Goal: Task Accomplishment & Management: Use online tool/utility

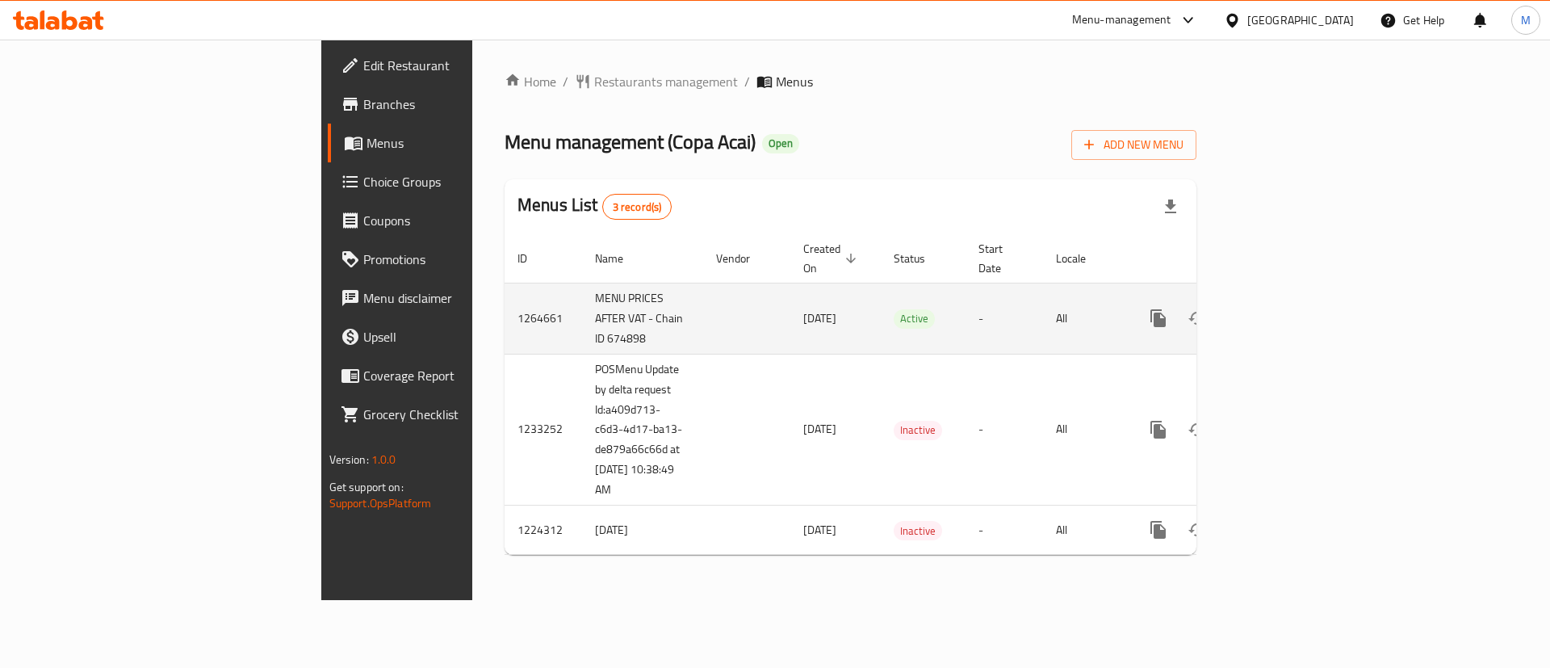
click at [1285, 308] on icon "enhanced table" at bounding box center [1274, 317] width 19 height 19
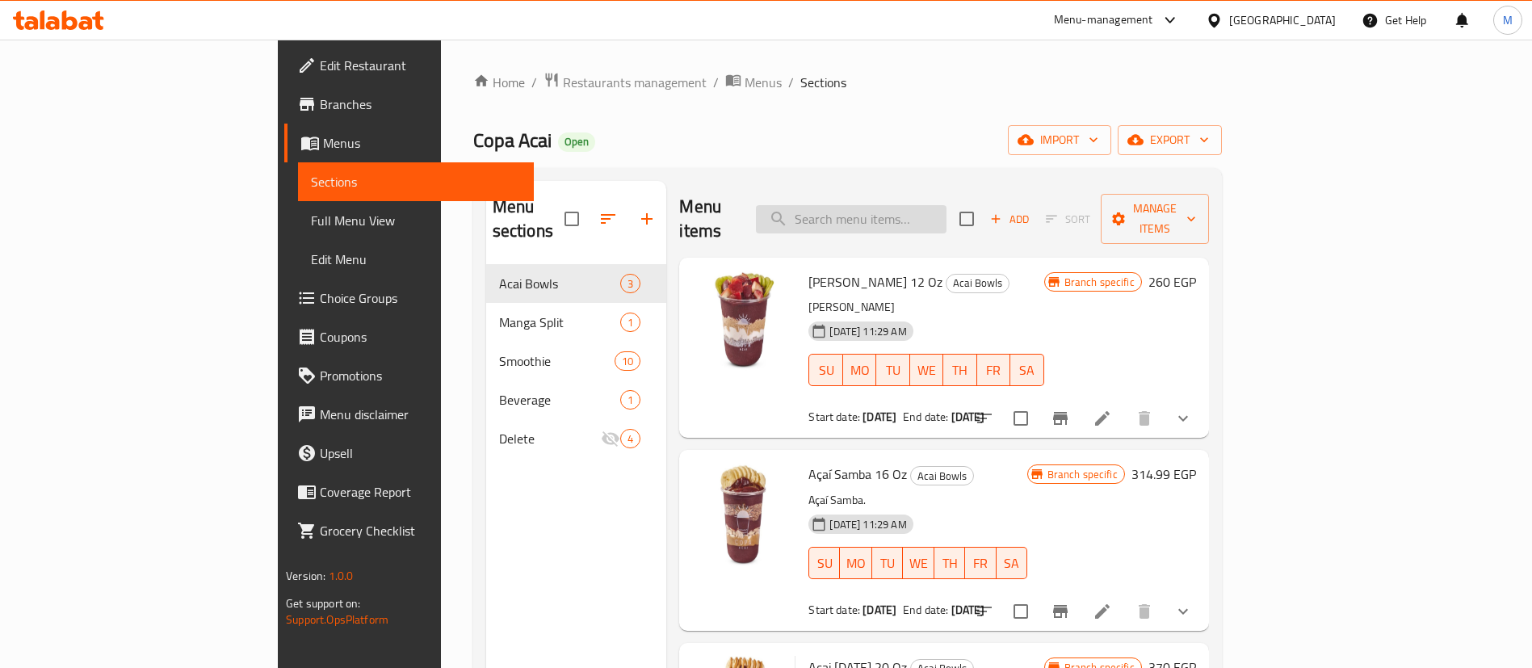
click at [946, 214] on input "search" at bounding box center [851, 219] width 191 height 28
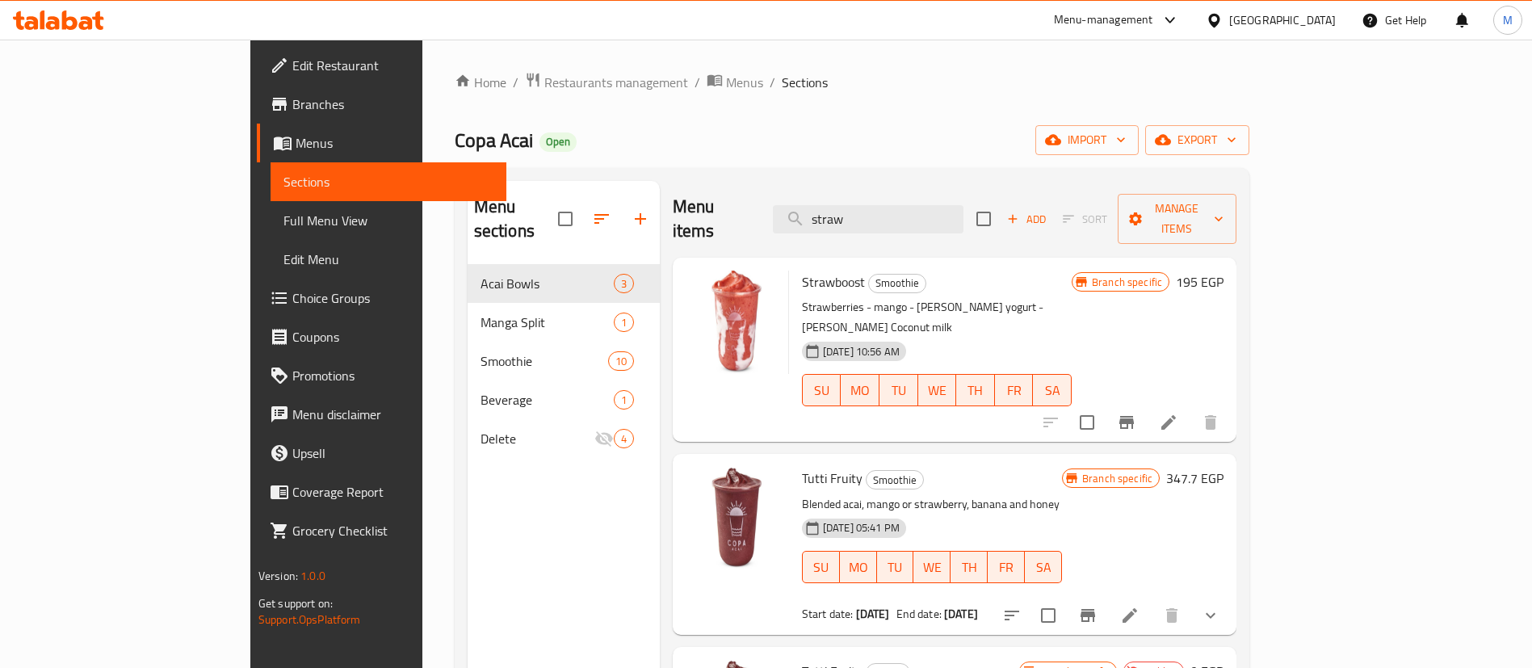
type input "straw"
click at [1136, 413] on icon "Branch-specific-item" at bounding box center [1126, 422] width 19 height 19
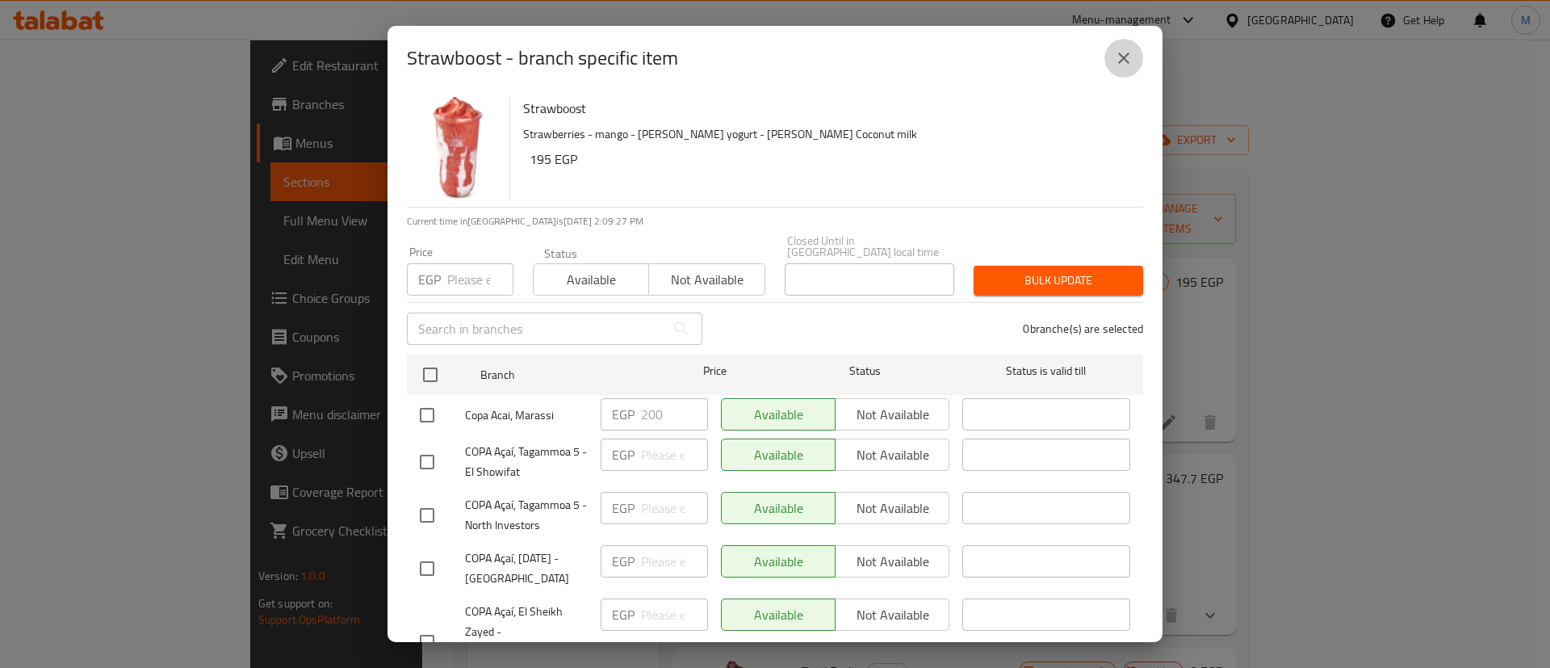
click at [1130, 60] on icon "close" at bounding box center [1123, 57] width 19 height 19
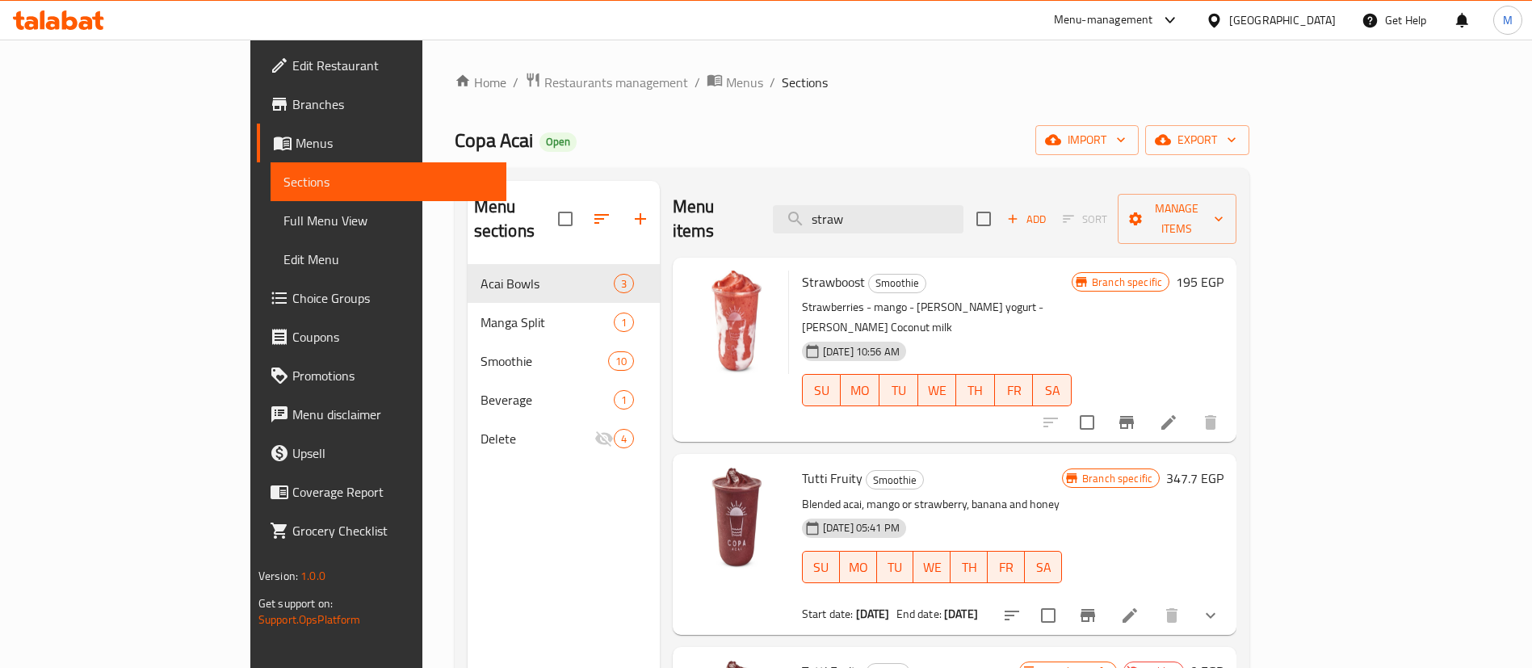
click at [1146, 403] on button "Branch-specific-item" at bounding box center [1126, 422] width 39 height 39
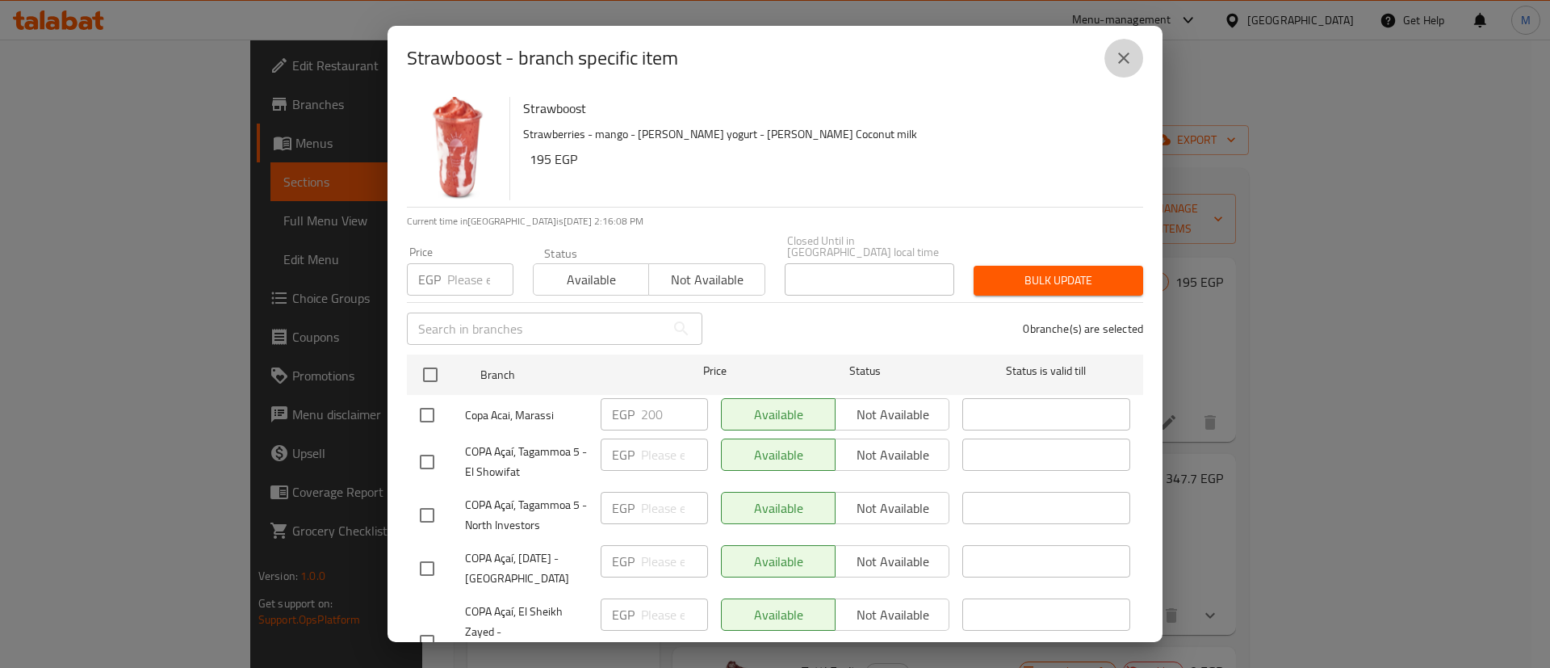
click at [1116, 57] on icon "close" at bounding box center [1123, 57] width 19 height 19
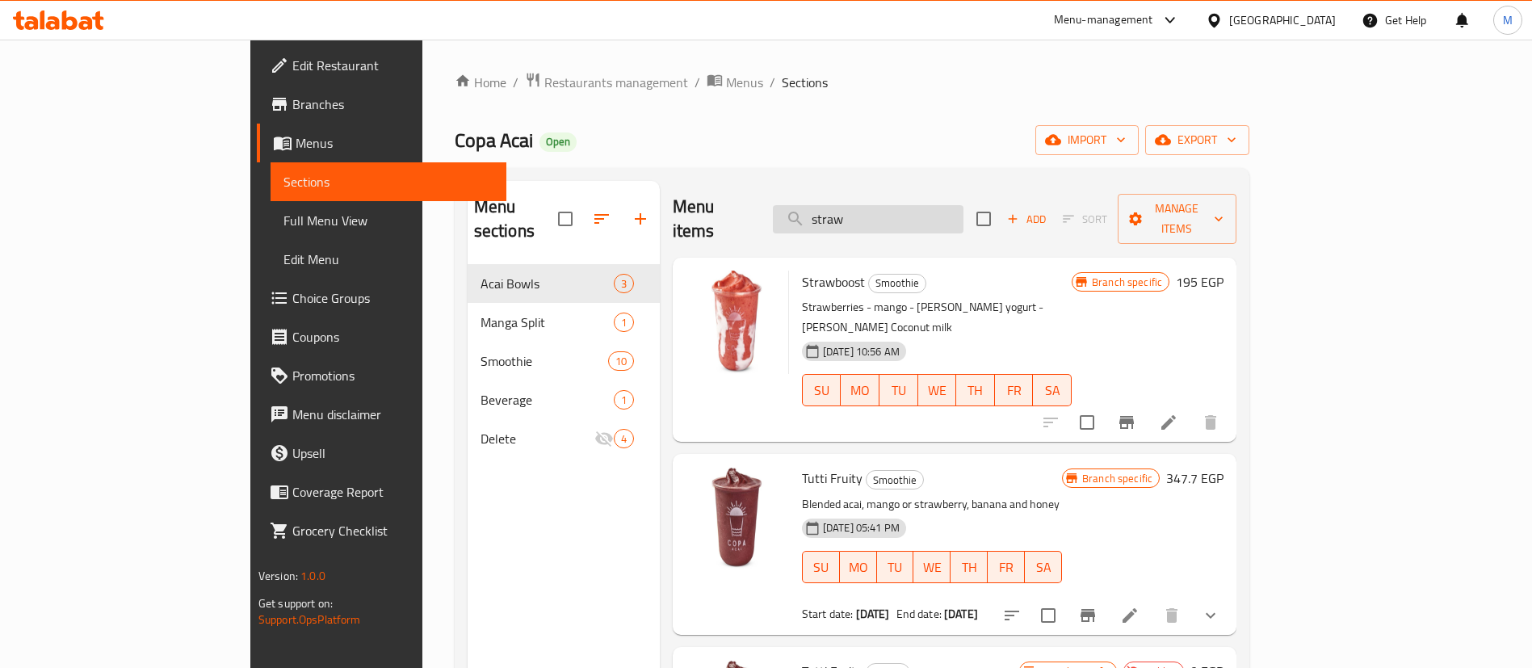
click at [925, 205] on input "straw" at bounding box center [868, 219] width 191 height 28
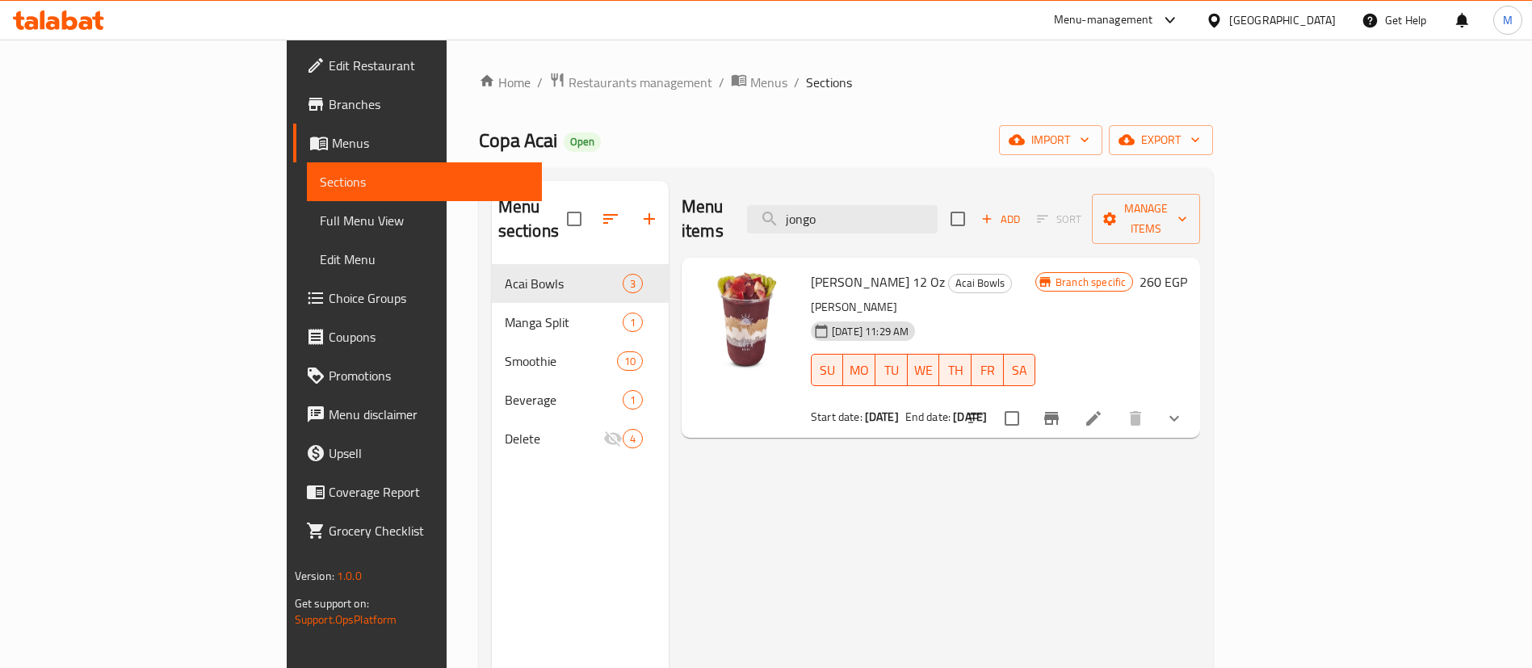
type input "jongo"
click at [1061, 409] on icon "Branch-specific-item" at bounding box center [1051, 418] width 19 height 19
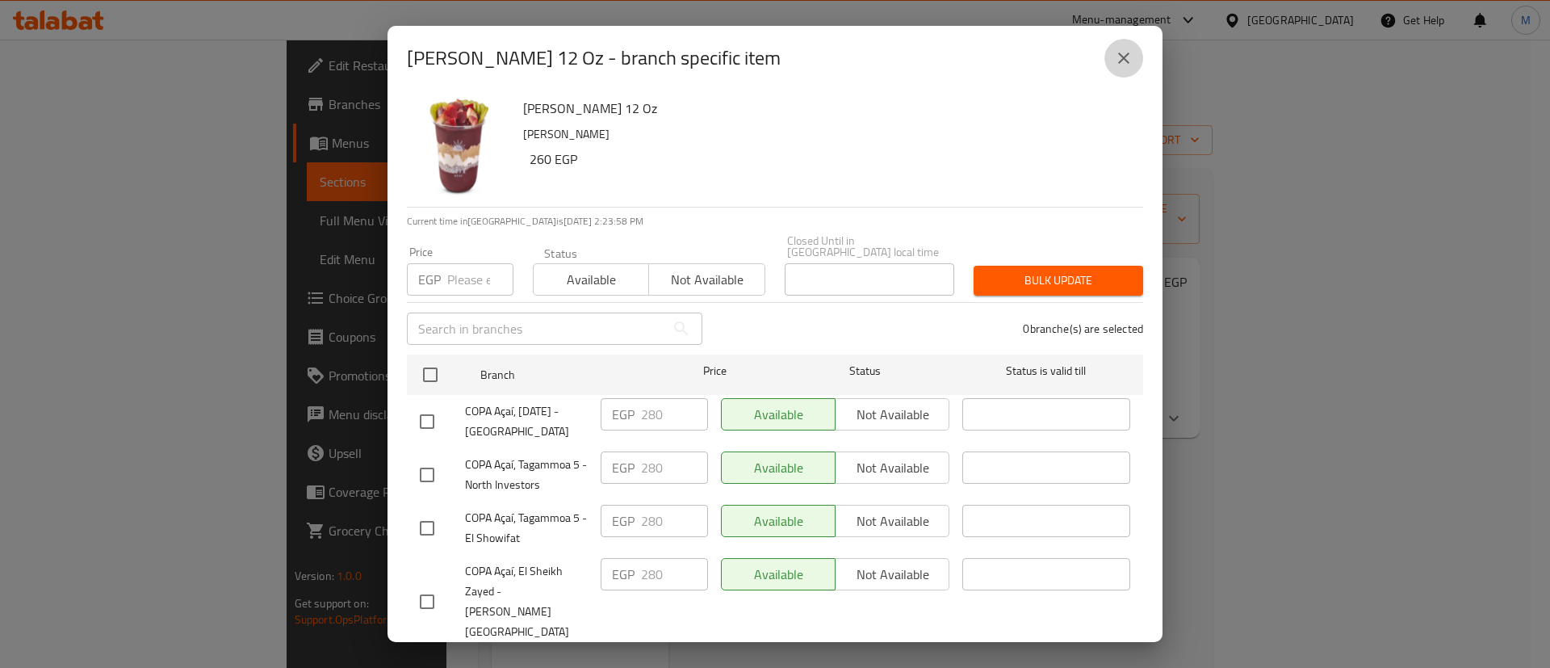
click at [1130, 59] on icon "close" at bounding box center [1123, 57] width 19 height 19
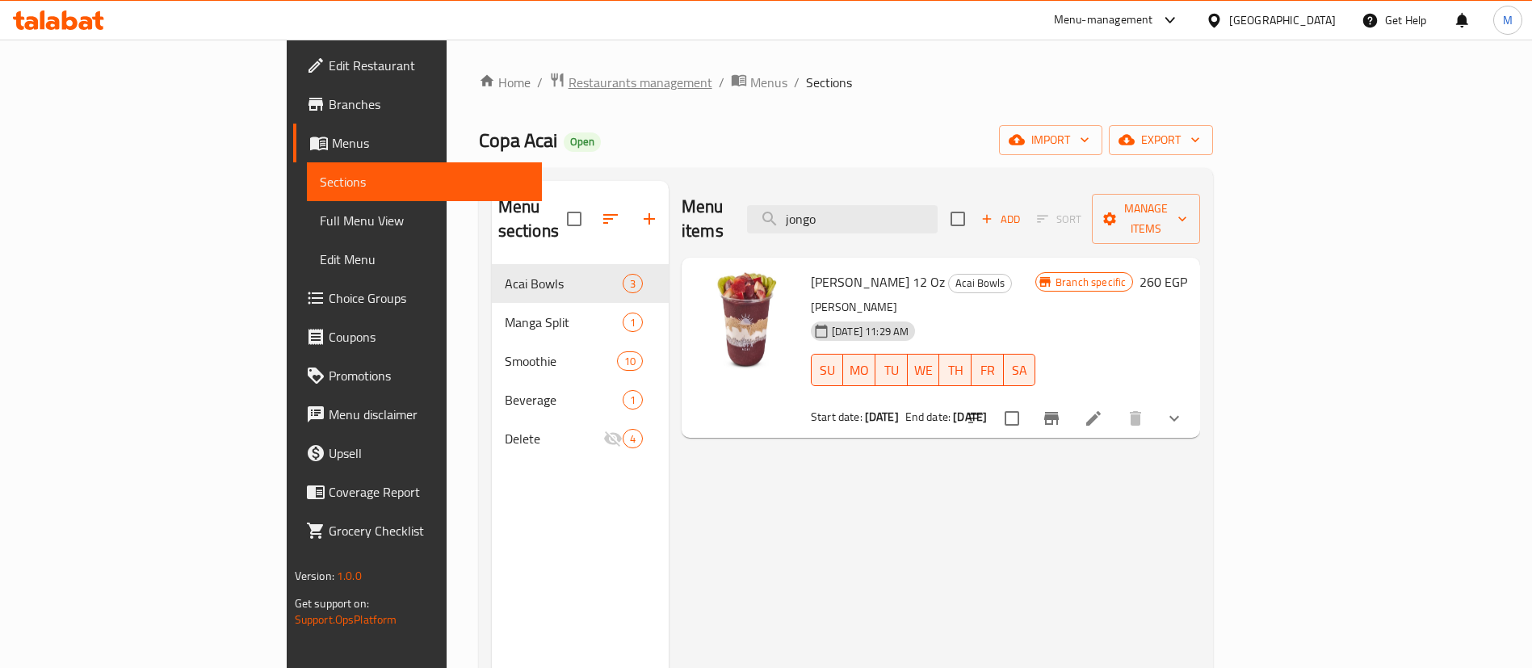
click at [568, 87] on span "Restaurants management" at bounding box center [640, 82] width 144 height 19
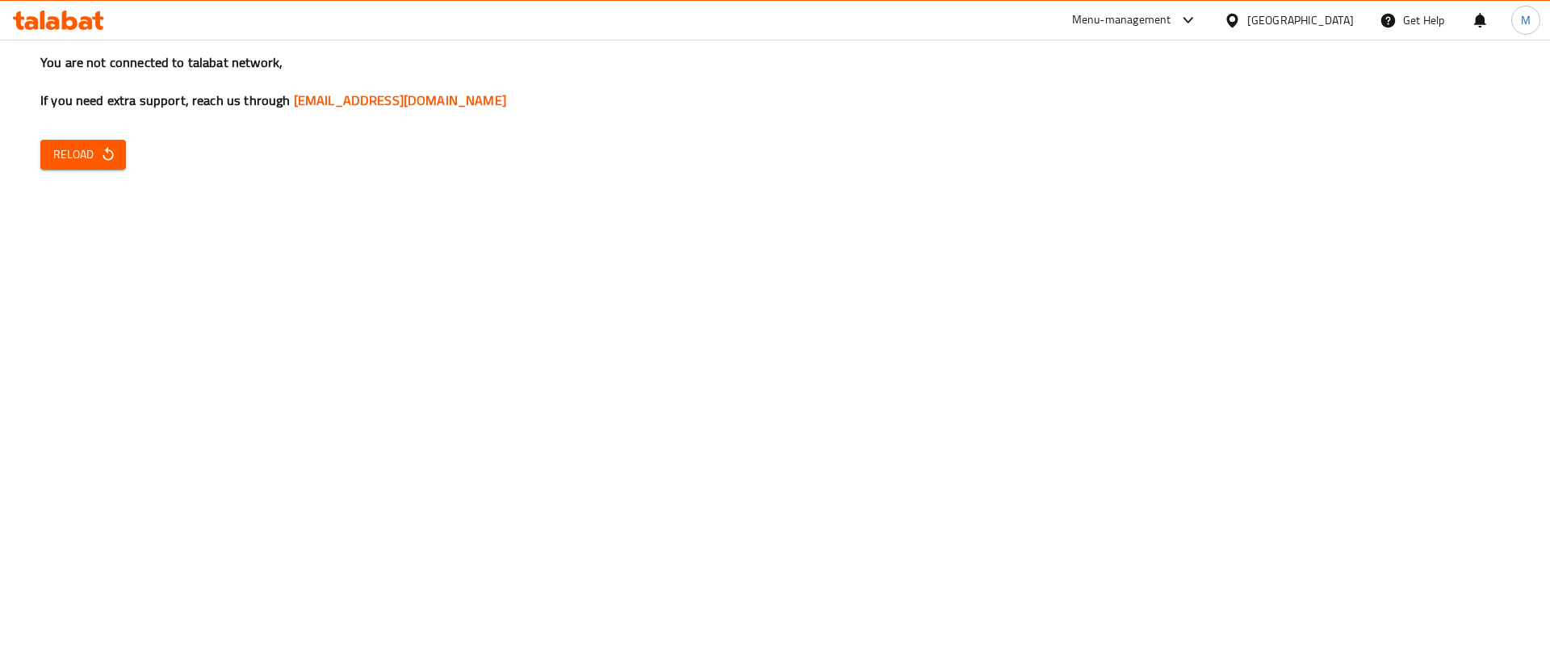
click at [99, 153] on span "Reload" at bounding box center [83, 155] width 60 height 20
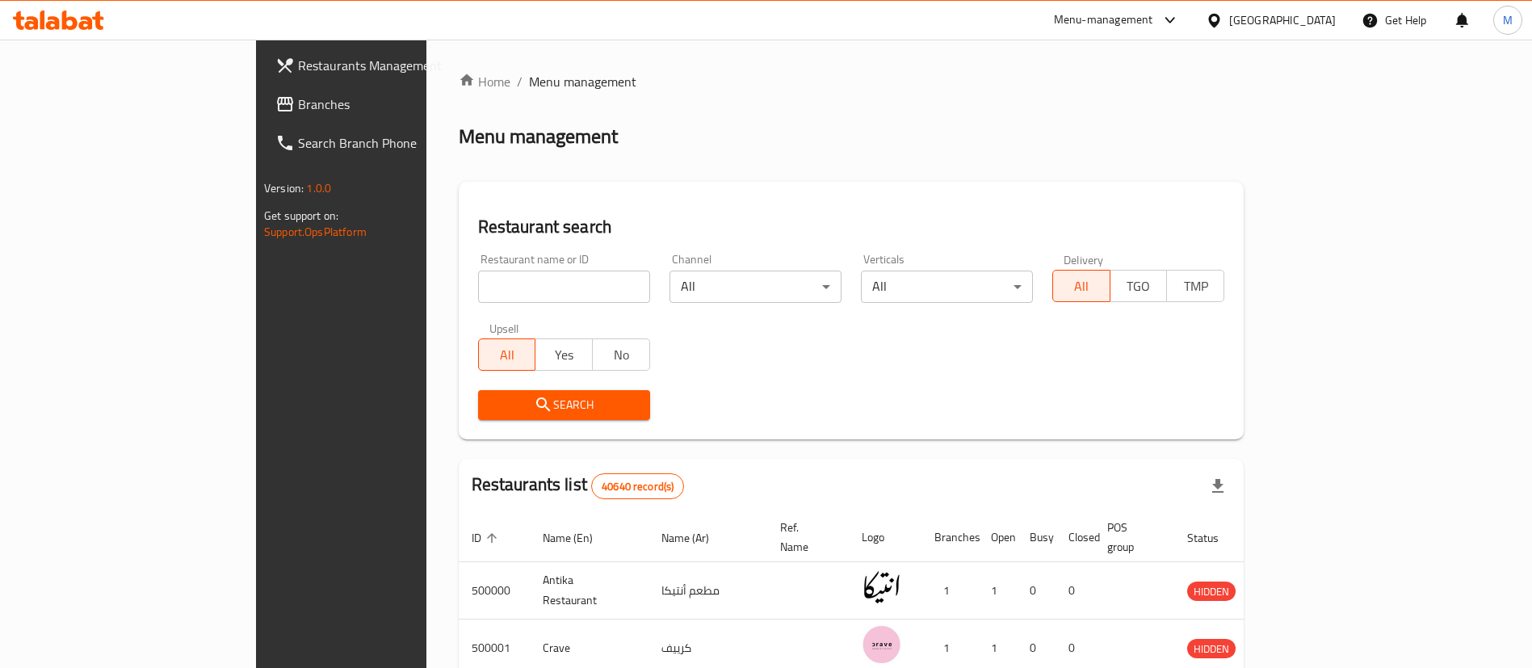
click at [524, 292] on input "search" at bounding box center [564, 286] width 172 height 32
type input "copa"
click button "Search" at bounding box center [564, 405] width 172 height 30
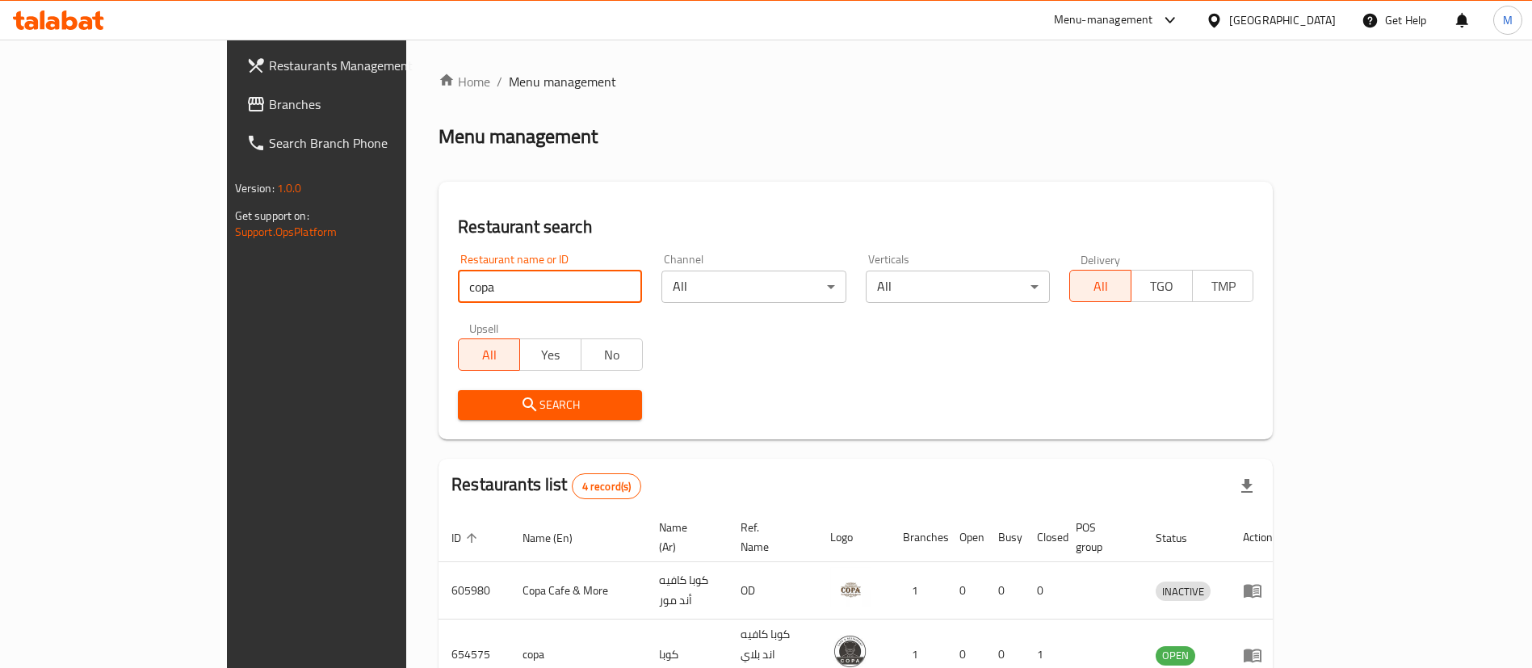
scroll to position [193, 0]
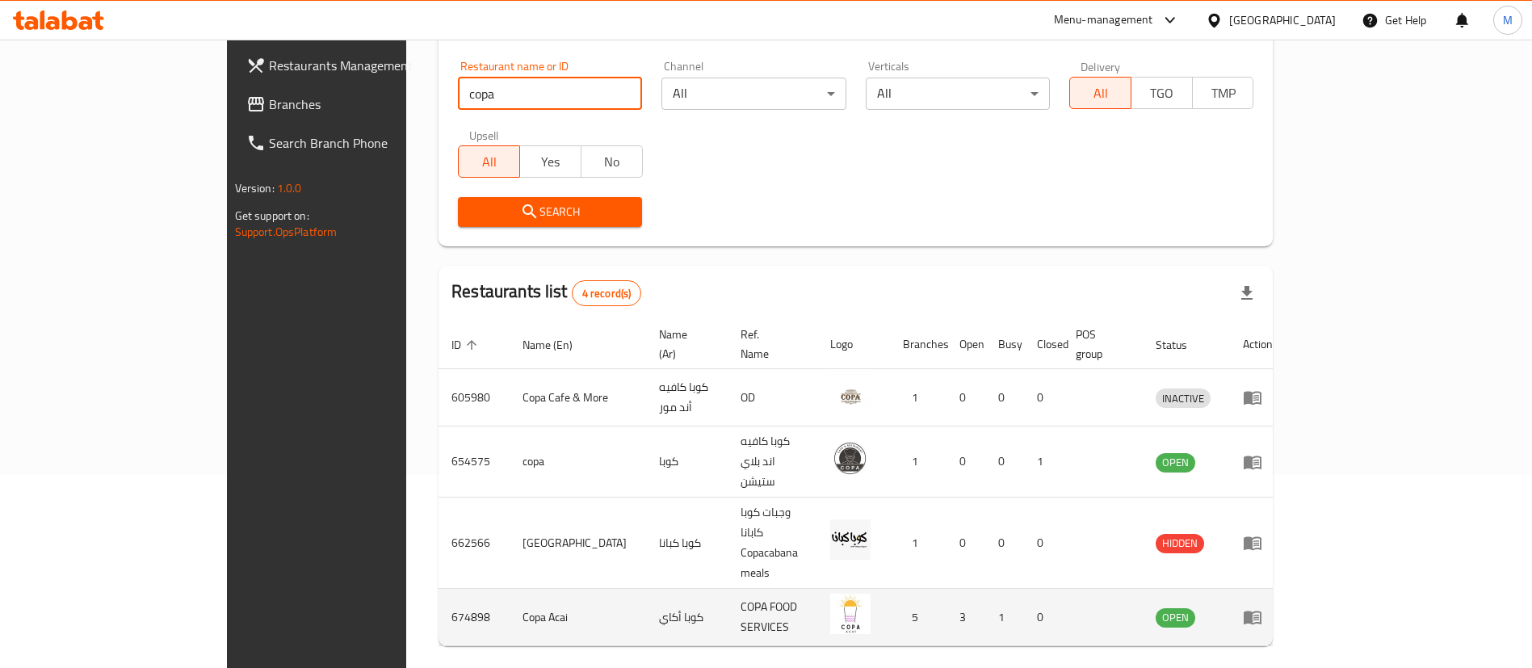
click at [438, 589] on td "674898" at bounding box center [473, 617] width 71 height 57
copy td "674898"
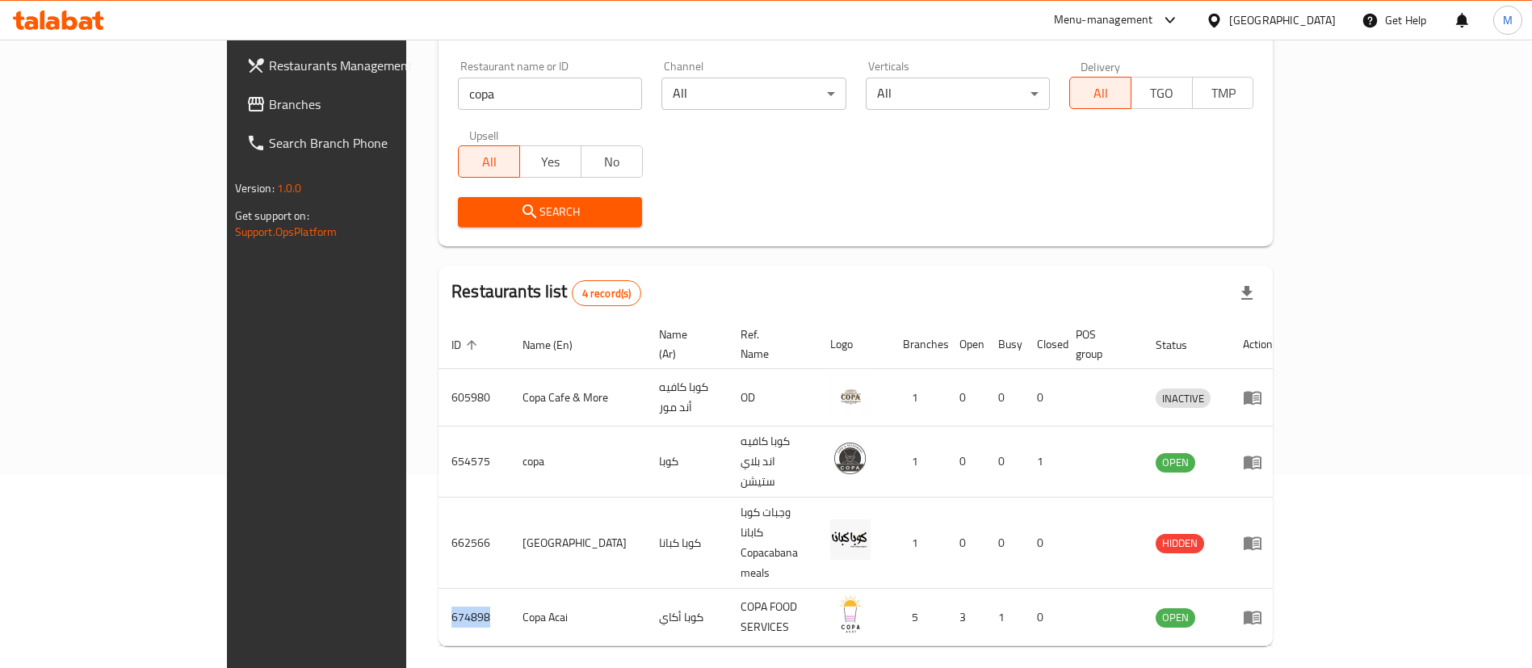
click at [269, 72] on span "Restaurants Management" at bounding box center [369, 65] width 201 height 19
